Goal: Communication & Community: Answer question/provide support

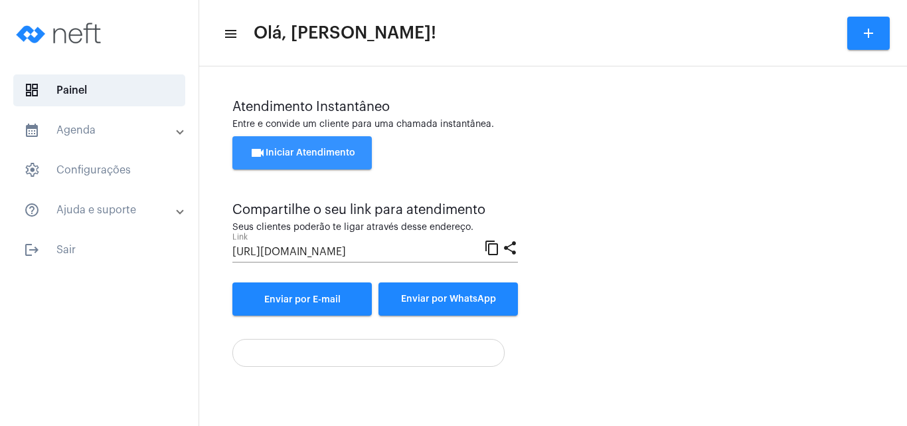
click at [325, 149] on span "videocam Iniciar Atendimento" at bounding box center [303, 152] width 106 height 9
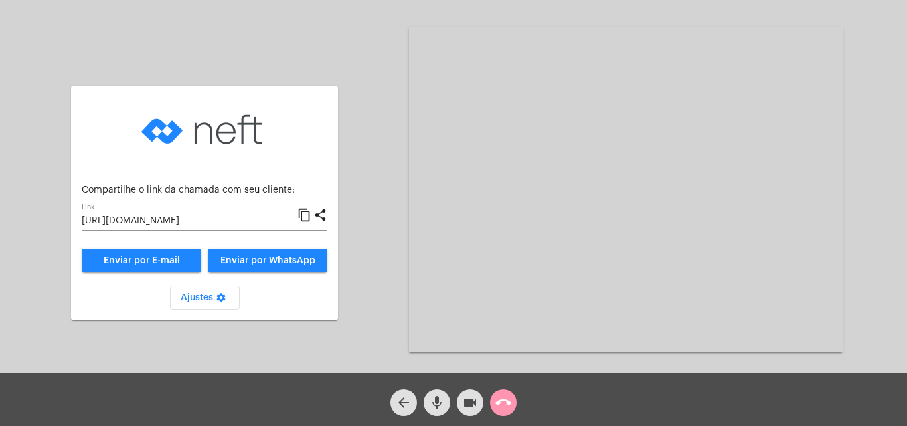
click at [302, 211] on mat-icon "content_copy" at bounding box center [305, 215] width 14 height 16
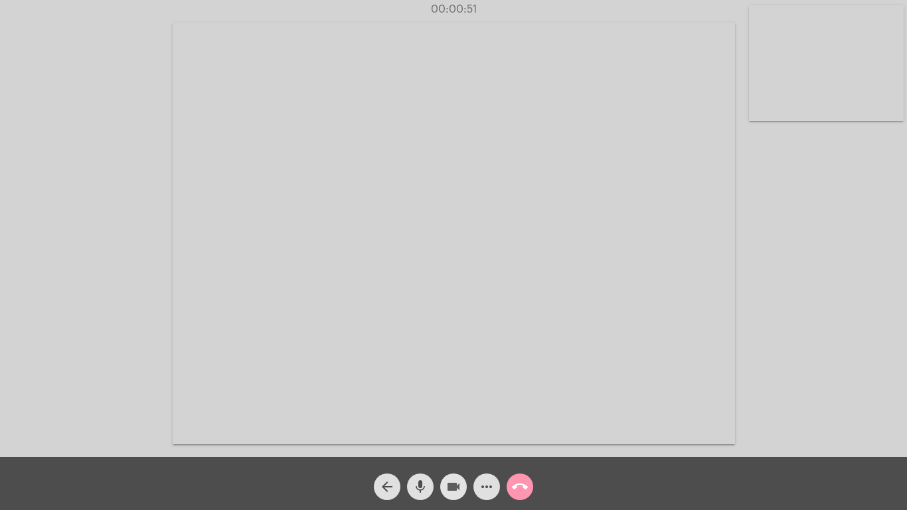
click at [450, 425] on mat-icon "videocam" at bounding box center [454, 487] width 16 height 16
click at [419, 425] on mat-icon "mic" at bounding box center [421, 487] width 16 height 16
click at [419, 425] on mat-icon "mic_off" at bounding box center [421, 487] width 16 height 16
click at [452, 425] on mat-icon "videocam_off" at bounding box center [454, 487] width 16 height 16
click at [517, 425] on mat-icon "call_end" at bounding box center [520, 487] width 16 height 16
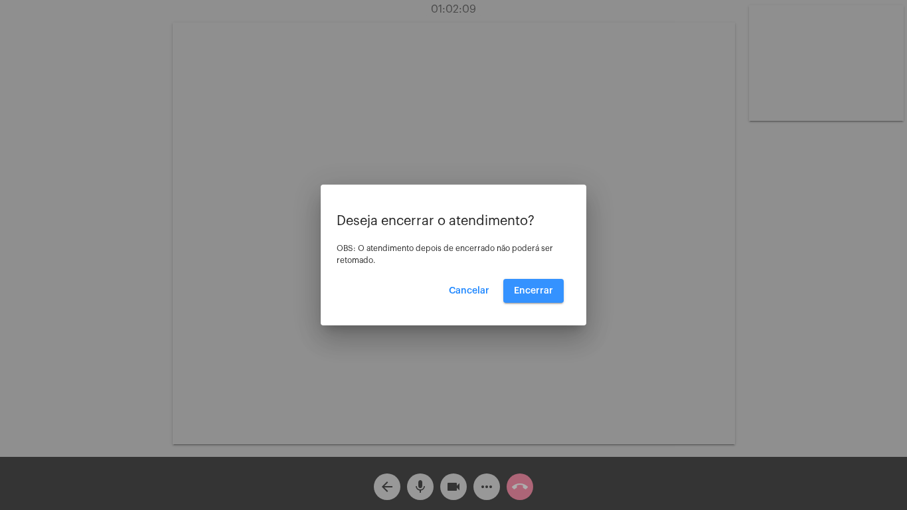
click at [526, 287] on span "Encerrar" at bounding box center [533, 290] width 39 height 9
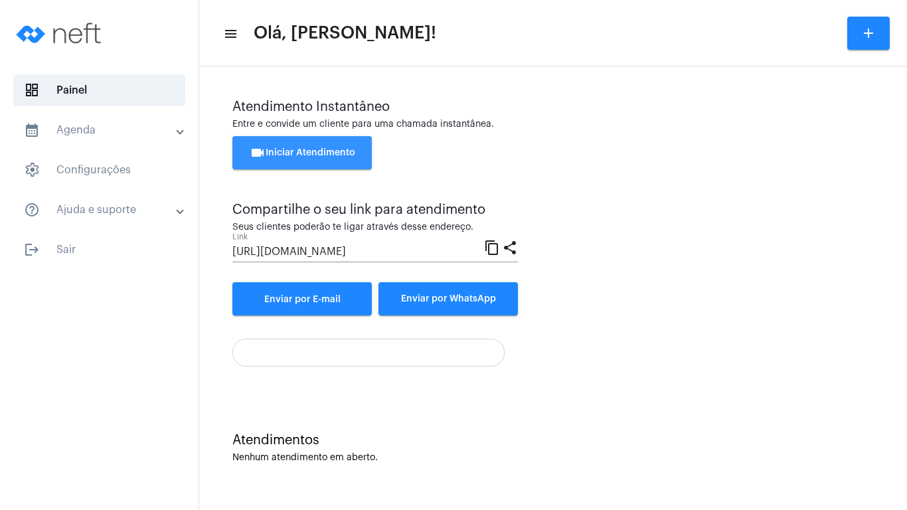
click at [316, 153] on span "videocam Iniciar Atendimento" at bounding box center [303, 152] width 106 height 9
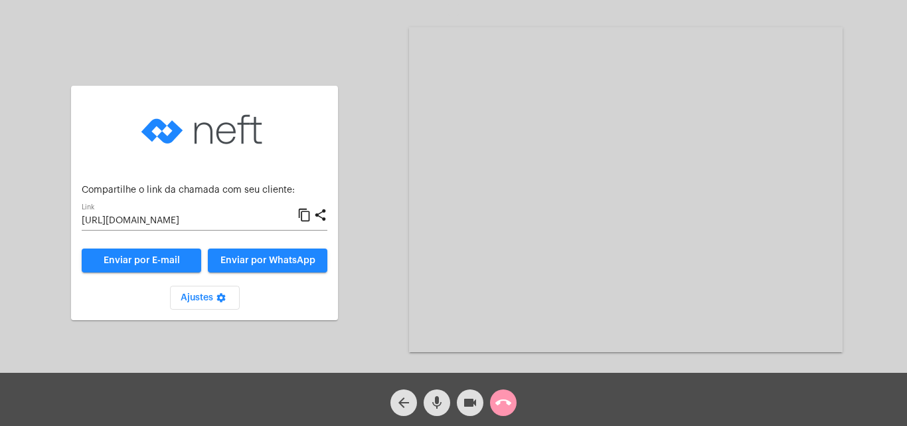
click at [302, 214] on mat-icon "content_copy" at bounding box center [305, 215] width 14 height 16
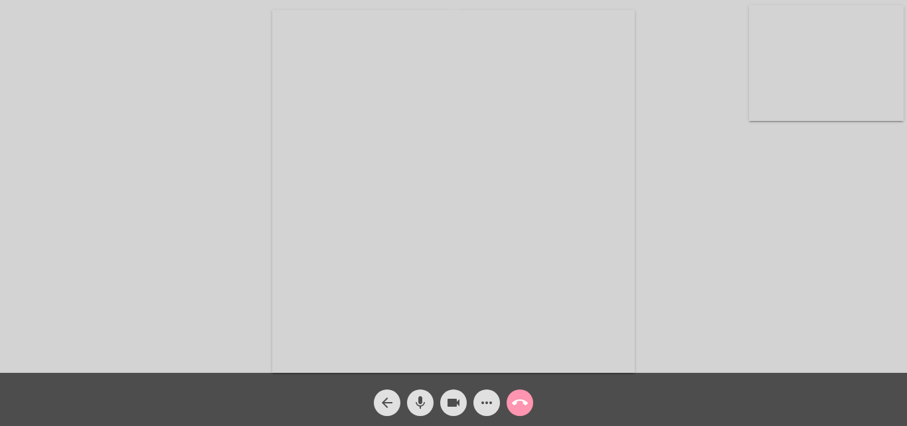
click at [519, 401] on mat-icon "call_end" at bounding box center [520, 403] width 16 height 16
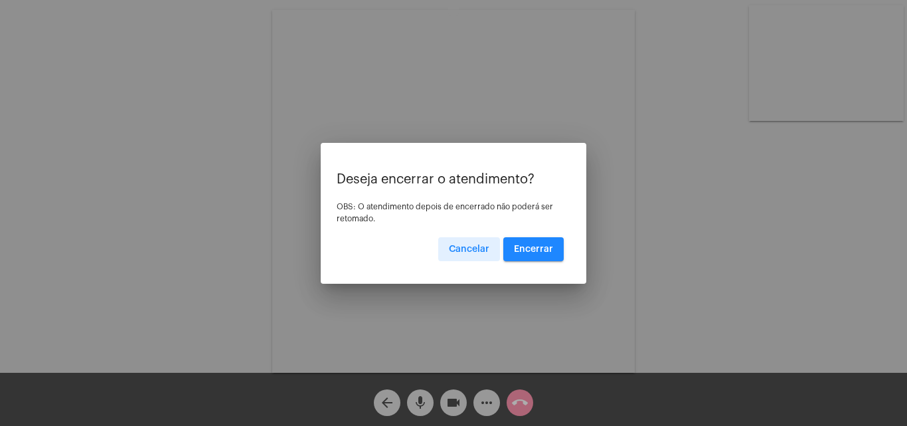
click at [529, 245] on span "Encerrar" at bounding box center [533, 248] width 39 height 9
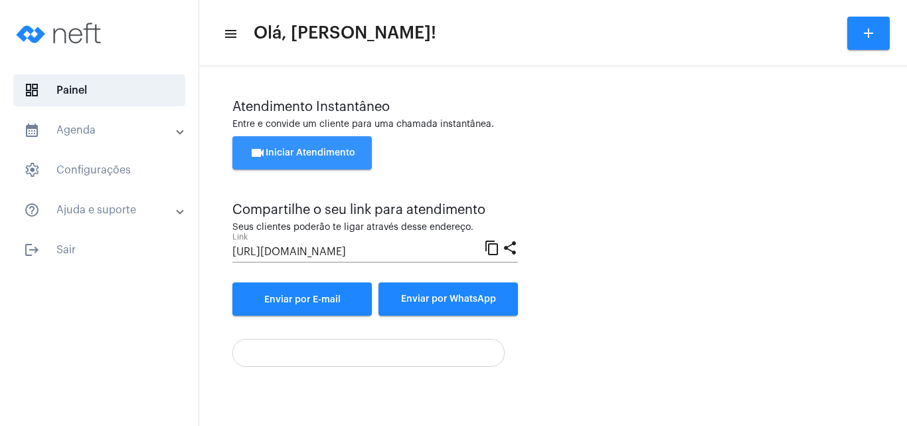
click at [290, 148] on span "videocam Iniciar Atendimento" at bounding box center [303, 152] width 106 height 9
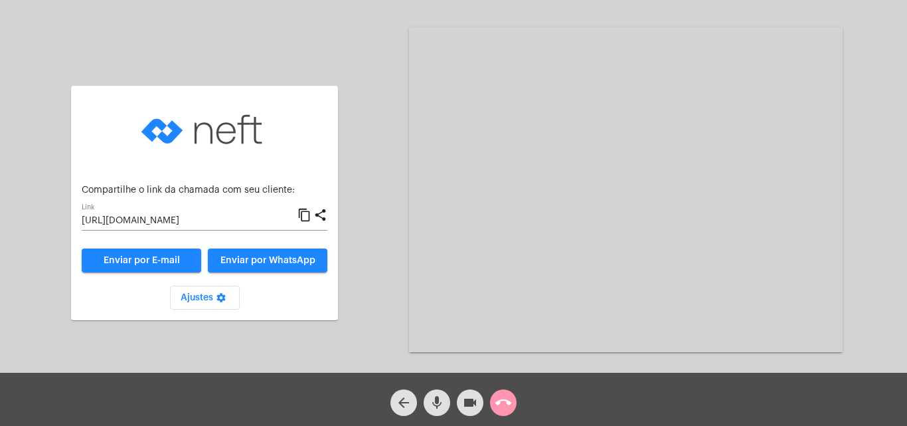
click at [304, 213] on mat-icon "content_copy" at bounding box center [305, 215] width 14 height 16
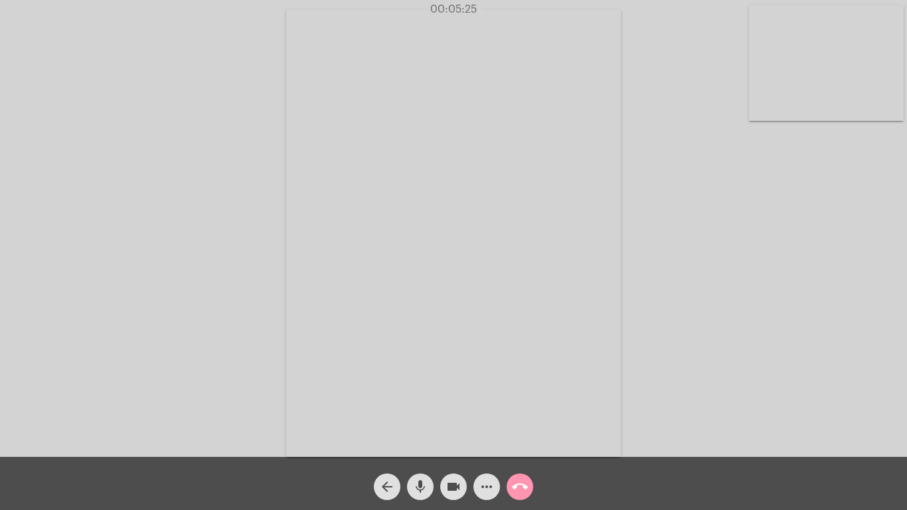
click at [335, 425] on div "arrow_back mic videocam more_horiz call_end" at bounding box center [453, 483] width 907 height 53
click at [327, 425] on div "arrow_back mic videocam more_horiz call_end" at bounding box center [453, 483] width 907 height 53
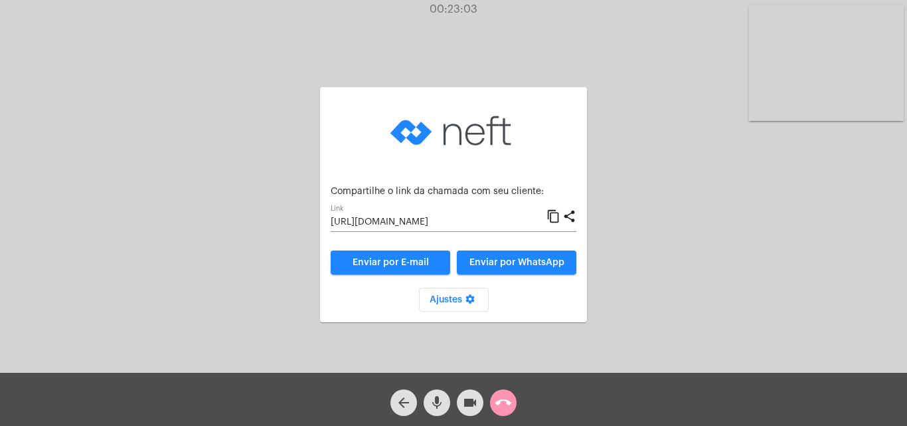
click at [651, 186] on div "Aguardando cliente acessar a chamada Ajustes settings Compartilhe o link da cha…" at bounding box center [453, 189] width 905 height 373
click at [504, 399] on mat-icon "call_end" at bounding box center [504, 403] width 16 height 16
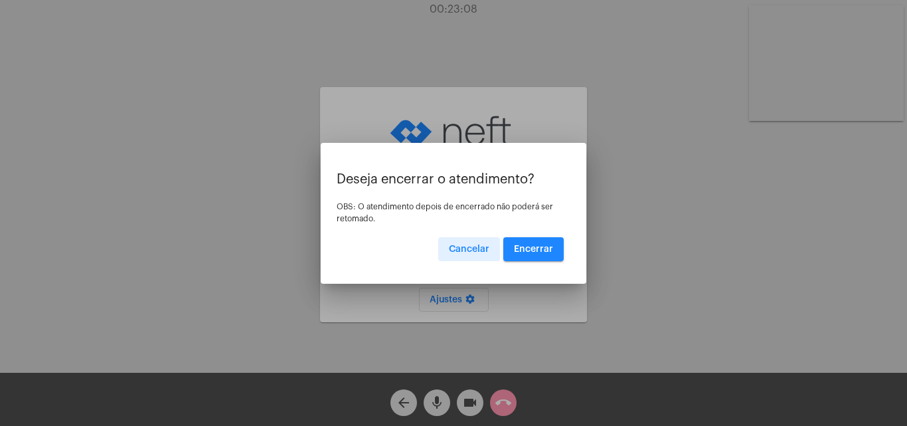
click at [547, 242] on button "Encerrar" at bounding box center [534, 249] width 60 height 24
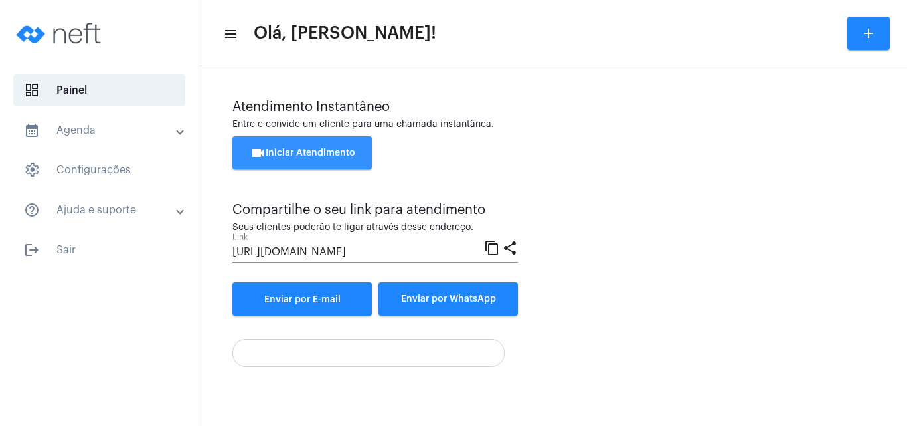
click at [321, 143] on button "videocam Iniciar Atendimento" at bounding box center [301, 152] width 139 height 33
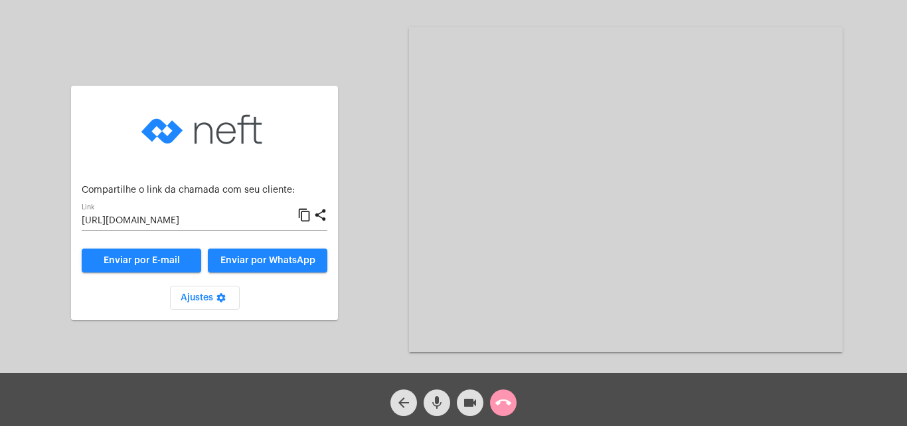
click at [305, 213] on mat-icon "content_copy" at bounding box center [305, 215] width 14 height 16
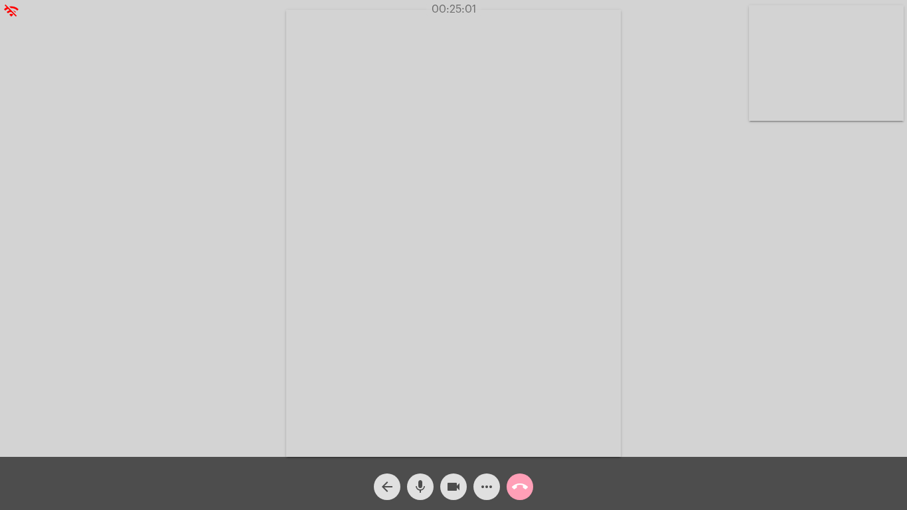
click at [522, 425] on mat-icon "call_end" at bounding box center [520, 487] width 16 height 16
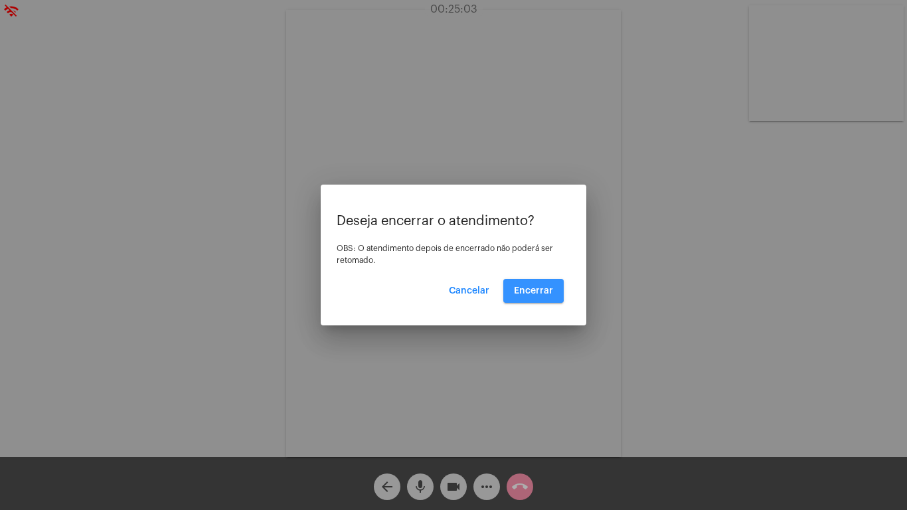
click at [527, 287] on span "Encerrar" at bounding box center [533, 290] width 39 height 9
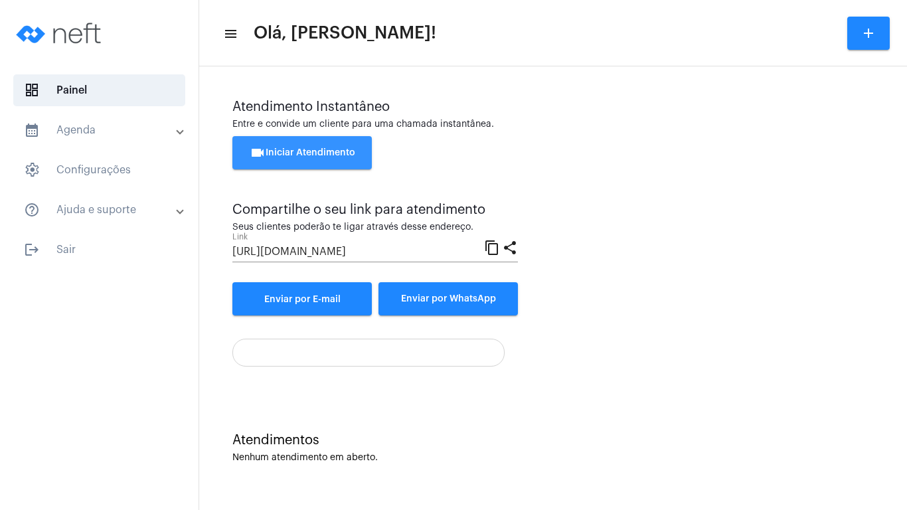
click at [289, 155] on span "videocam Iniciar Atendimento" at bounding box center [303, 152] width 106 height 9
